Goal: Navigation & Orientation: Find specific page/section

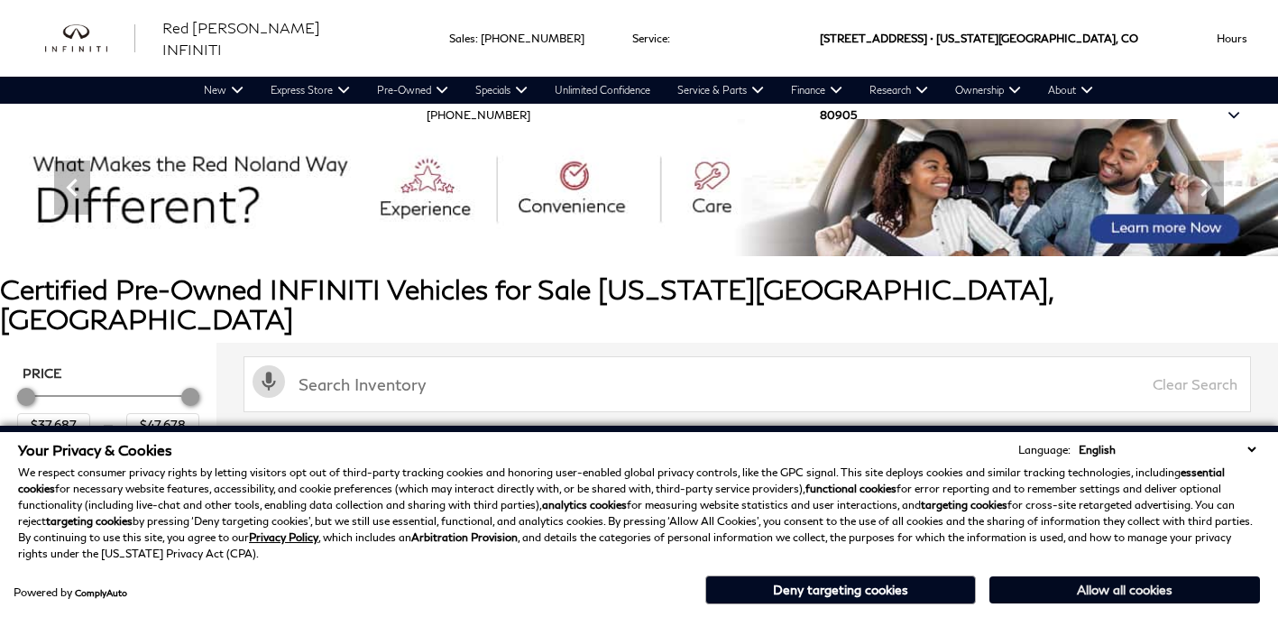
click at [1084, 584] on button "Allow all cookies" at bounding box center [1124, 589] width 271 height 27
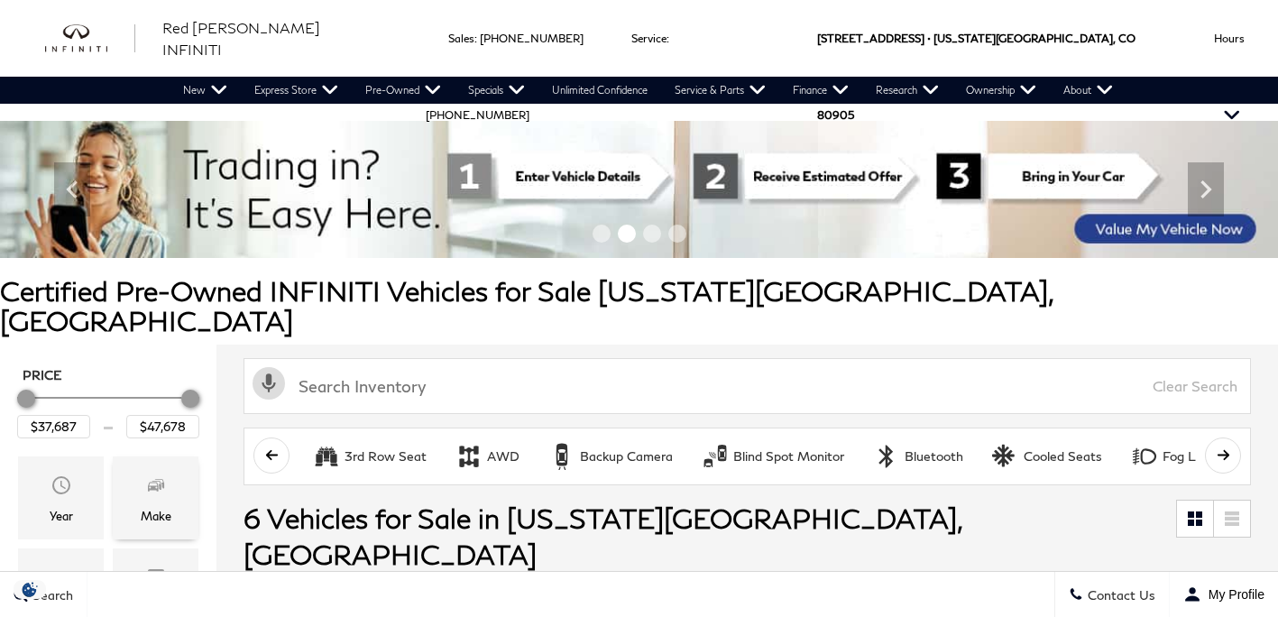
click at [161, 474] on icon "Make" at bounding box center [156, 485] width 22 height 22
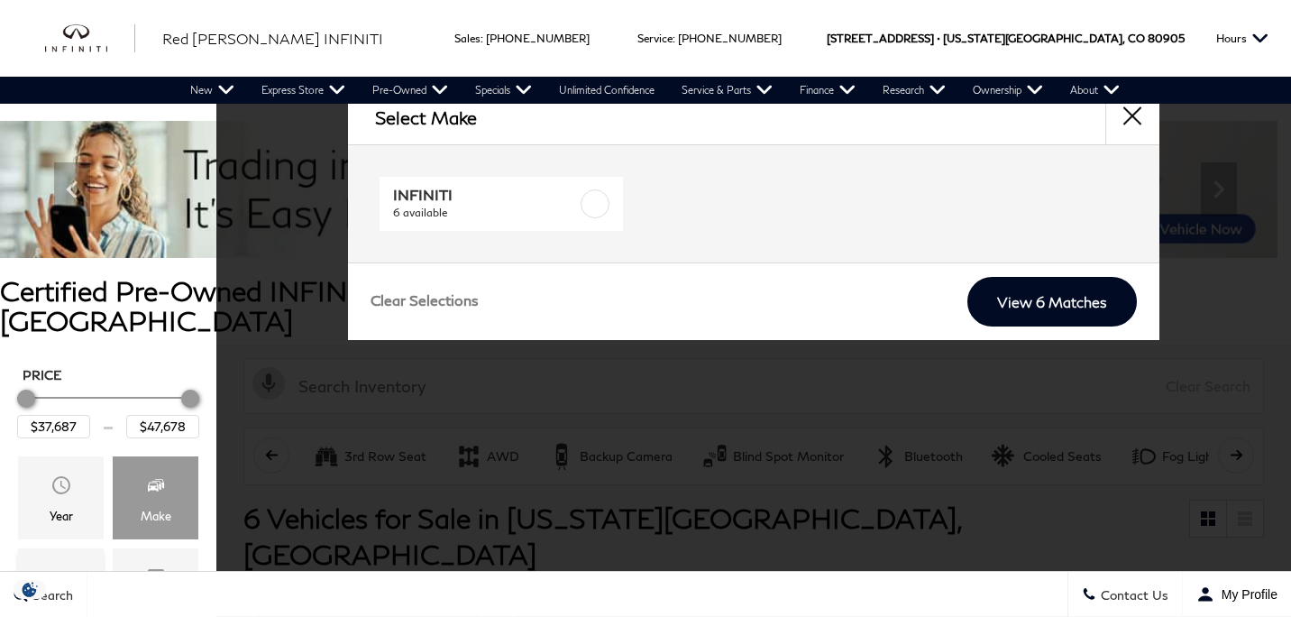
click at [60, 571] on icon "Model" at bounding box center [61, 578] width 16 height 14
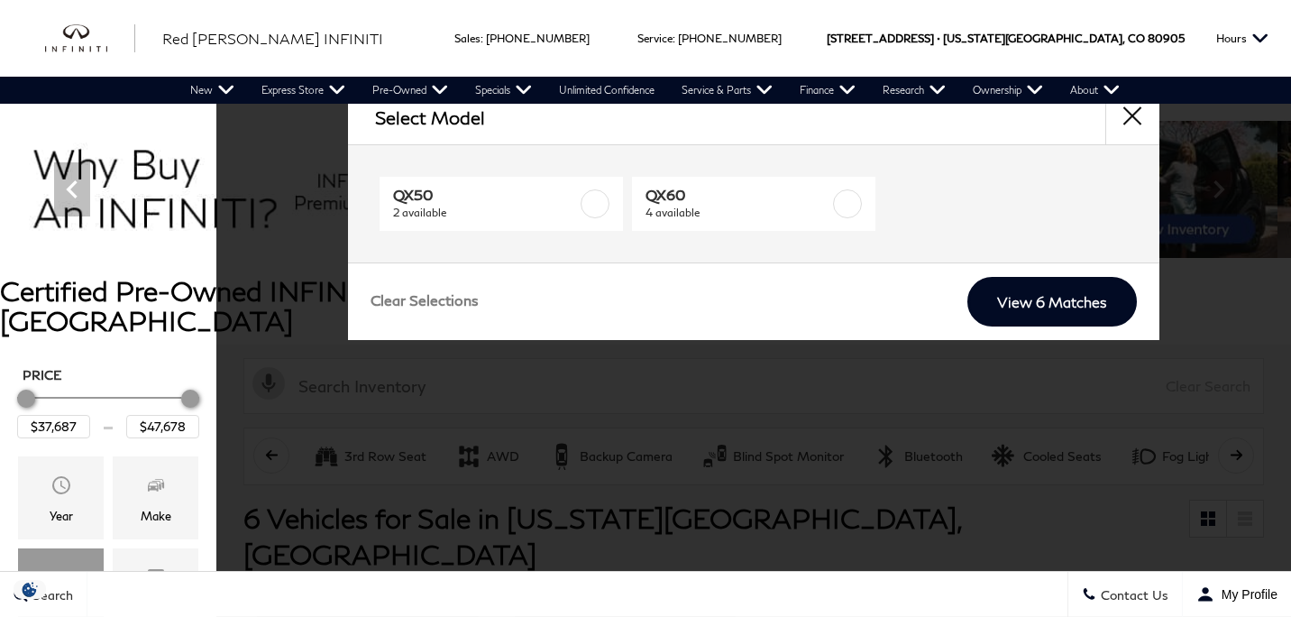
click at [659, 389] on div "Select Model QX50 2 available QX60 4 available Clear Selections View 6 Matches" at bounding box center [753, 308] width 1075 height 617
